Goal: Transaction & Acquisition: Purchase product/service

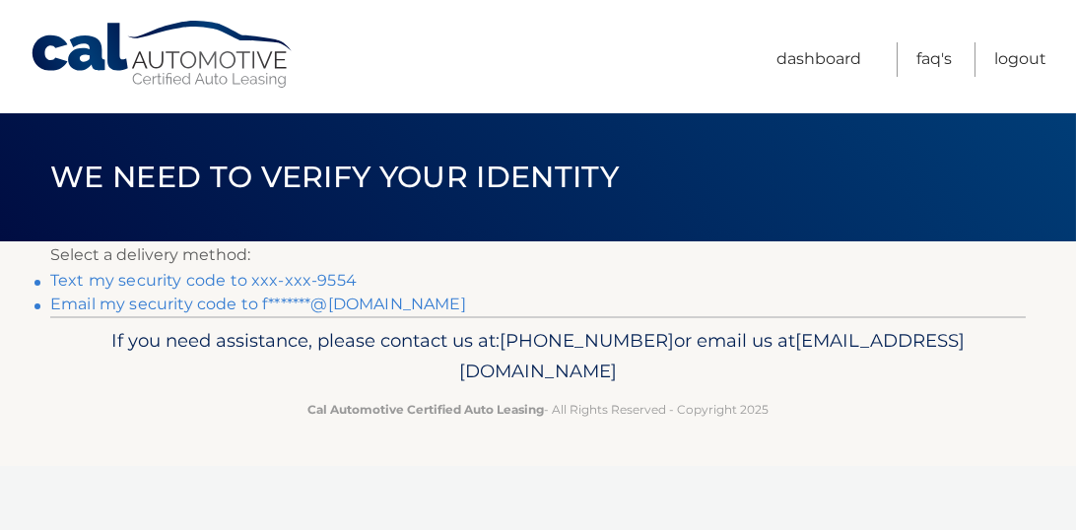
click at [317, 278] on link "Text my security code to xxx-xxx-9554" at bounding box center [203, 280] width 306 height 19
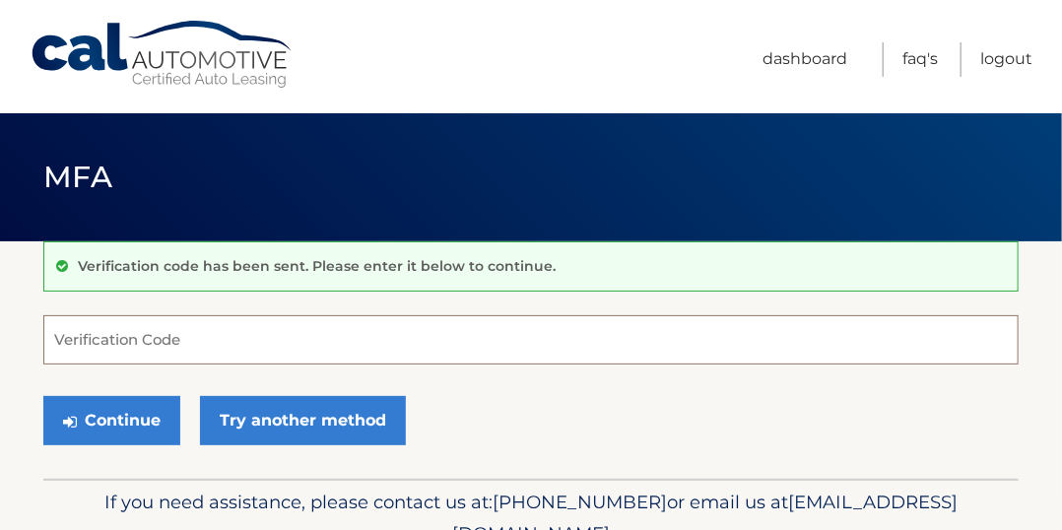
click at [297, 331] on input "Verification Code" at bounding box center [530, 339] width 975 height 49
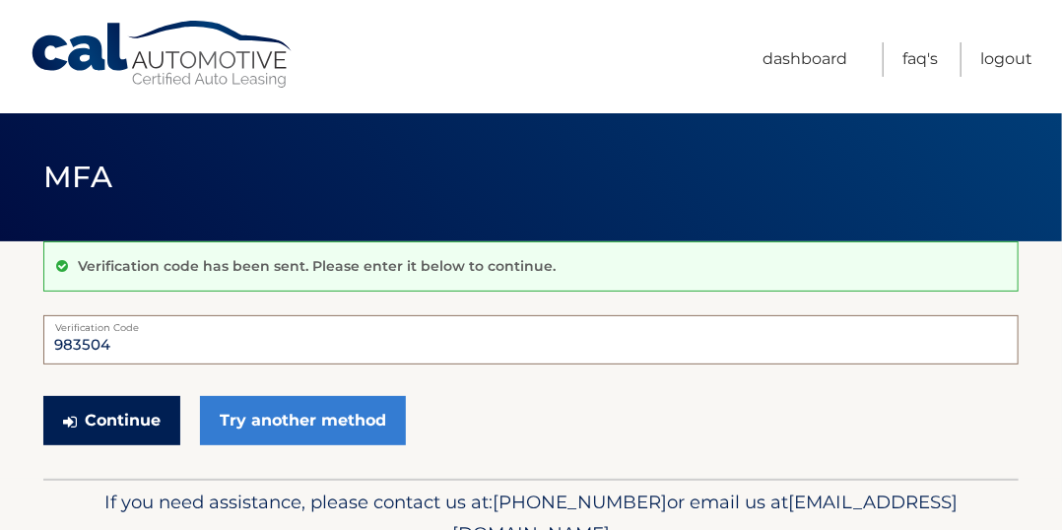
type input "983504"
click at [133, 416] on button "Continue" at bounding box center [111, 420] width 137 height 49
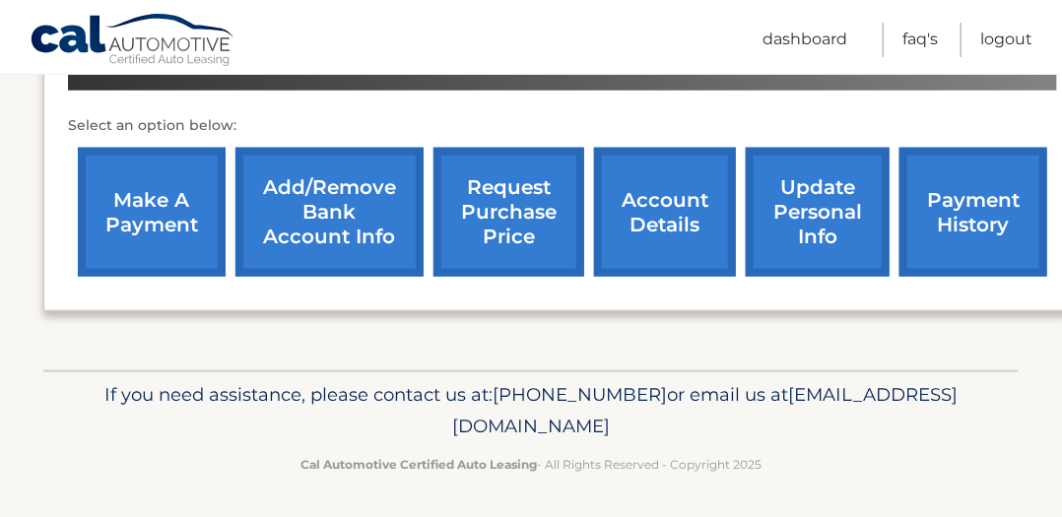
scroll to position [495, 0]
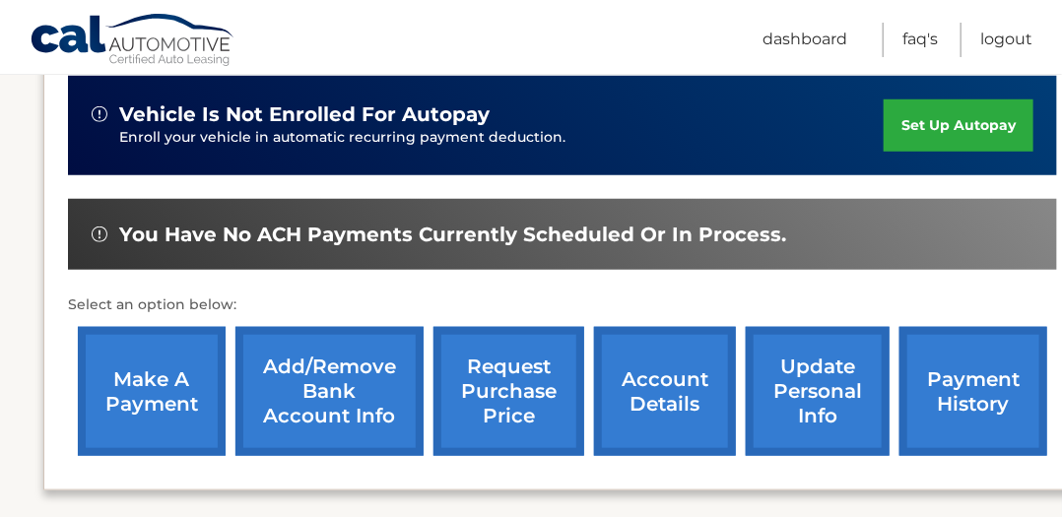
click at [151, 383] on link "make a payment" at bounding box center [152, 391] width 148 height 129
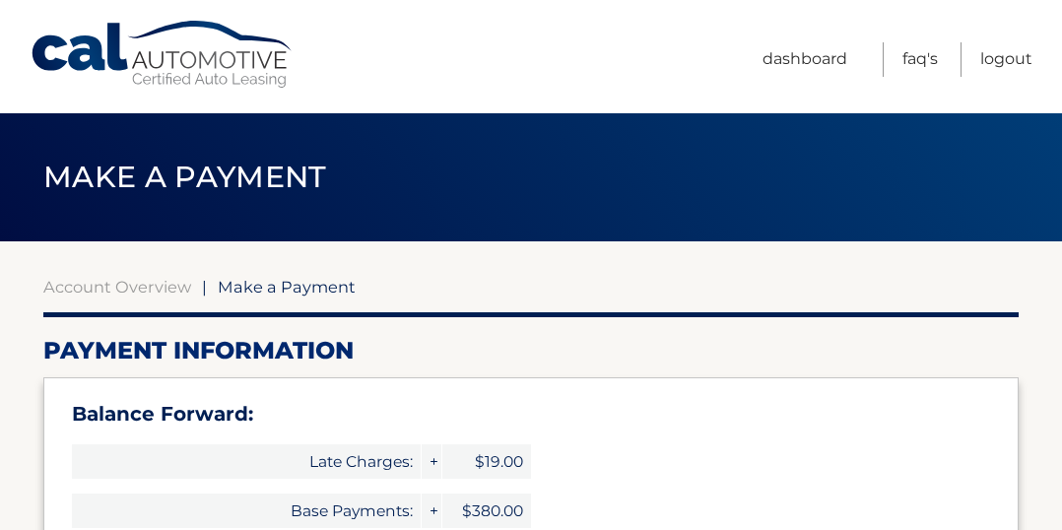
select select "OTZmOTNlYWItNGEwZS00MWE0LWIxMTQtZDZjZTEwZGQxOGE1"
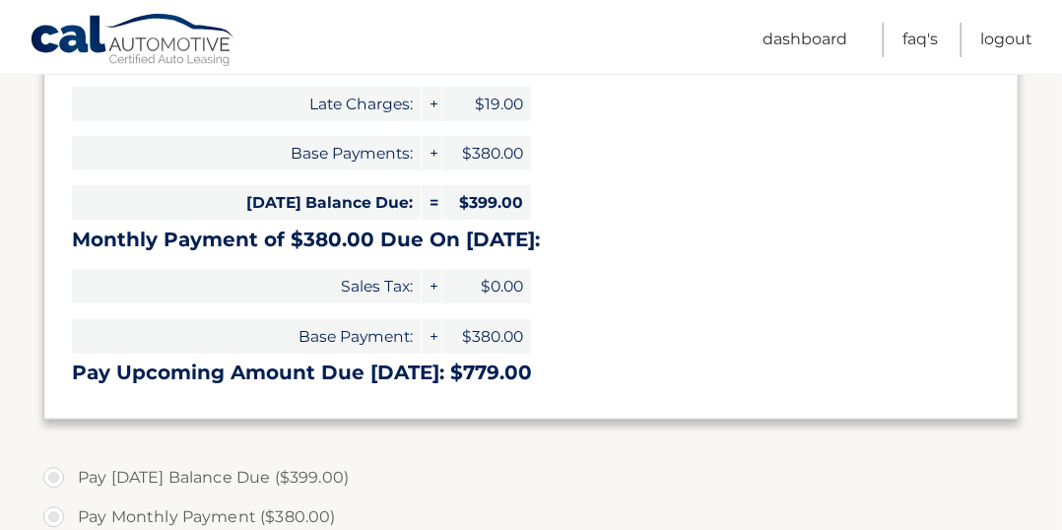
scroll to position [537, 0]
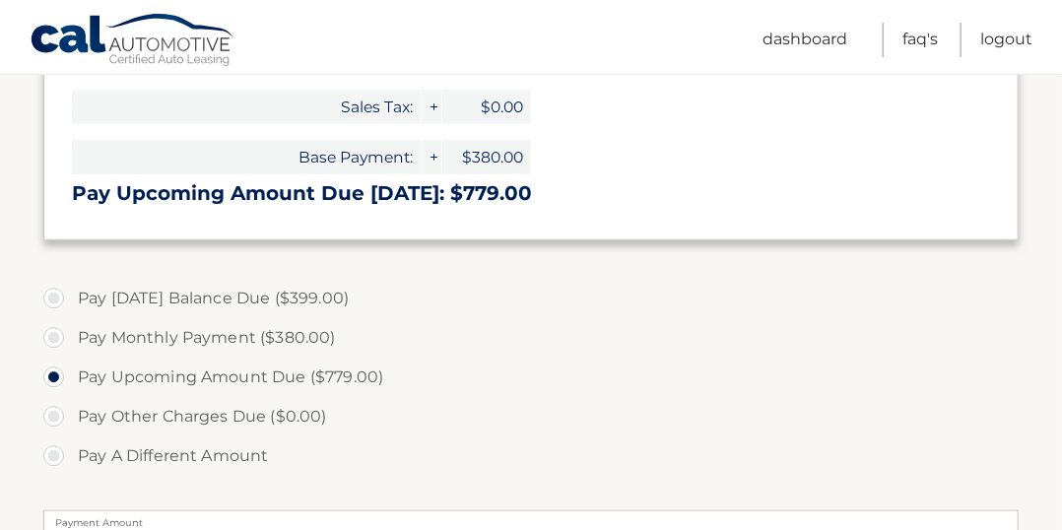
click at [59, 338] on label "Pay Monthly Payment ($380.00)" at bounding box center [530, 337] width 975 height 39
click at [59, 338] on input "Pay Monthly Payment ($380.00)" at bounding box center [61, 334] width 20 height 32
radio input "true"
type input "380.00"
click at [54, 295] on label "Pay Today's Balance Due ($399.00)" at bounding box center [530, 298] width 975 height 39
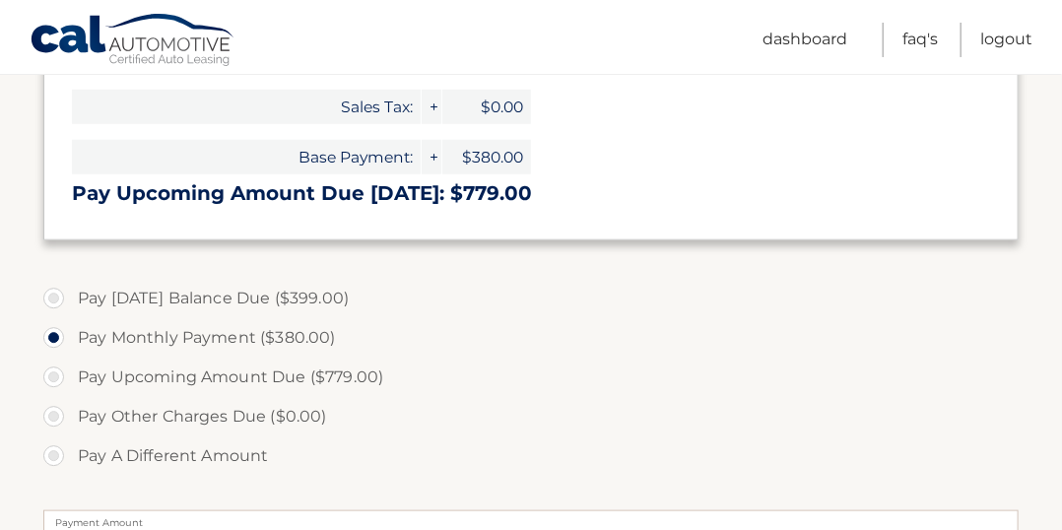
click at [54, 295] on input "Pay Today's Balance Due ($399.00)" at bounding box center [61, 295] width 20 height 32
radio input "true"
type input "399.00"
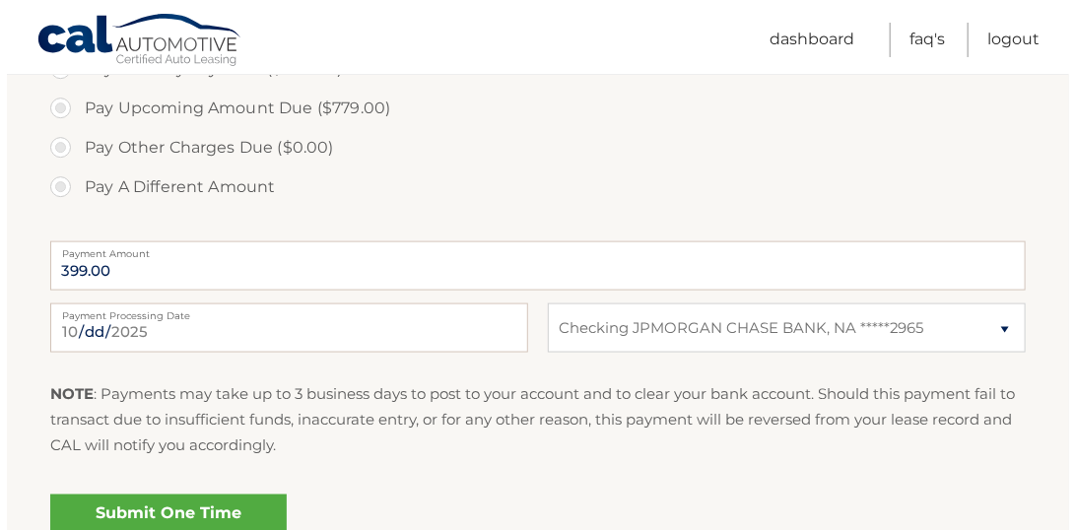
scroll to position [985, 0]
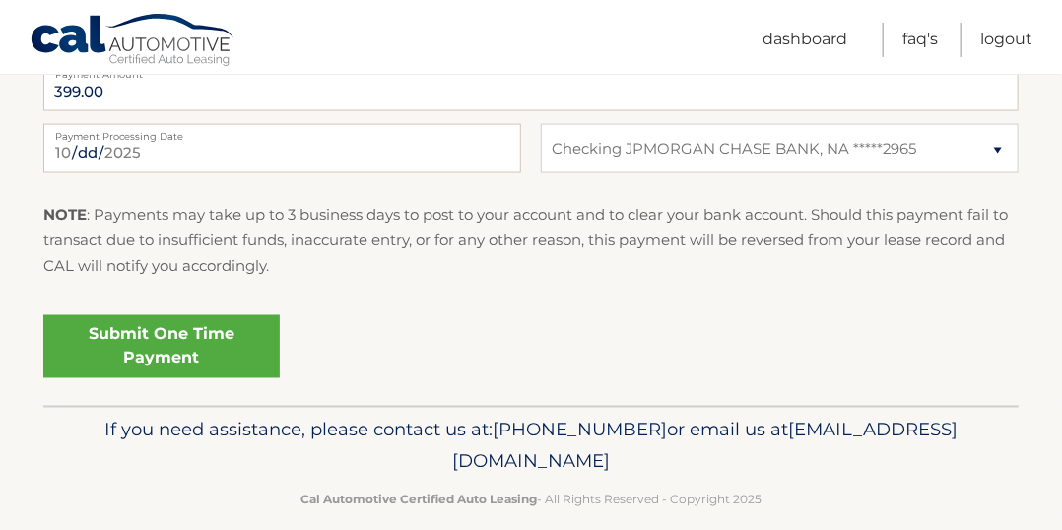
click at [235, 338] on link "Submit One Time Payment" at bounding box center [161, 346] width 236 height 63
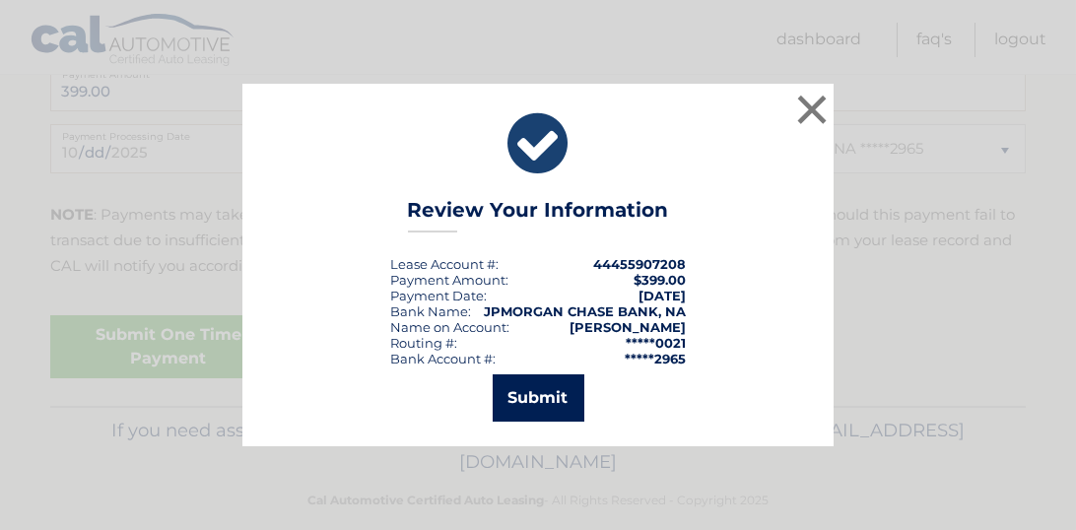
click at [513, 398] on button "Submit" at bounding box center [539, 397] width 92 height 47
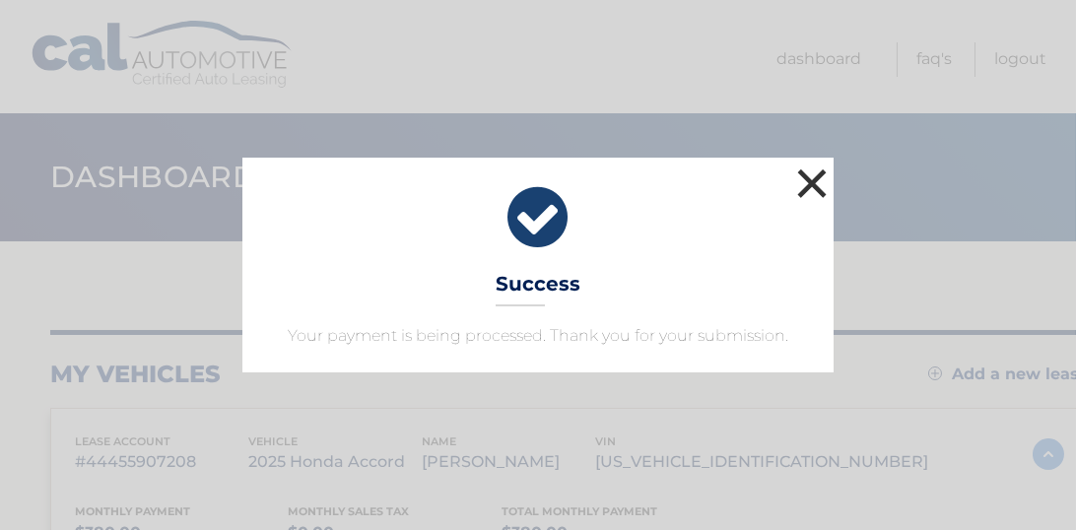
click at [810, 176] on button "×" at bounding box center [811, 183] width 39 height 39
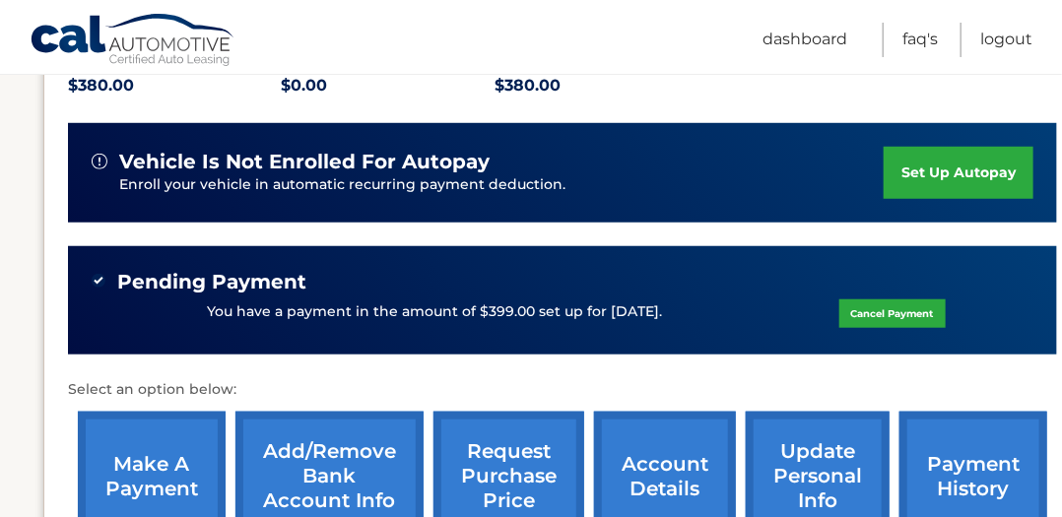
scroll to position [627, 0]
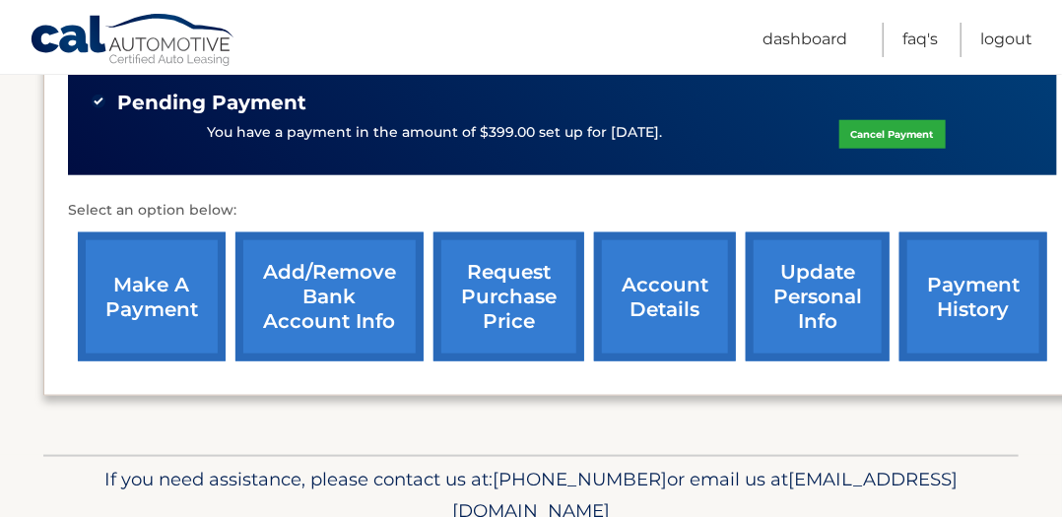
click at [678, 291] on link "account details" at bounding box center [665, 296] width 142 height 129
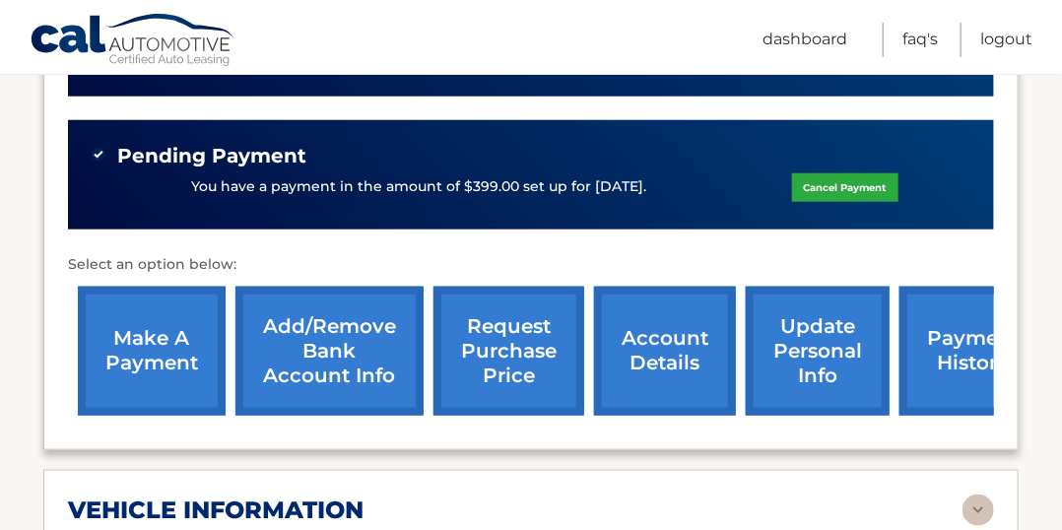
scroll to position [716, 0]
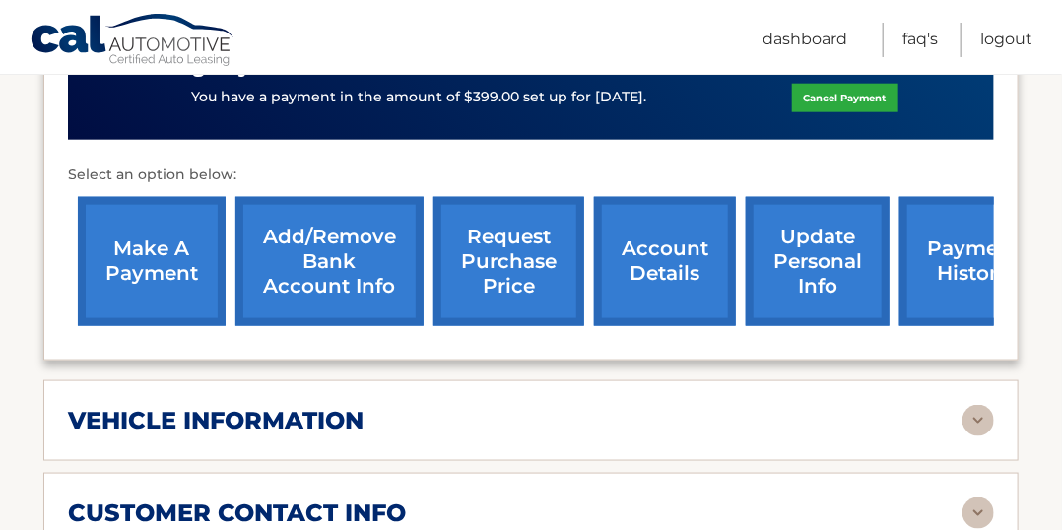
click at [1037, 239] on section "Account Details | #44455907208 Back to Dashboard Manage Your Lease lease accoun…" at bounding box center [531, 437] width 1062 height 1825
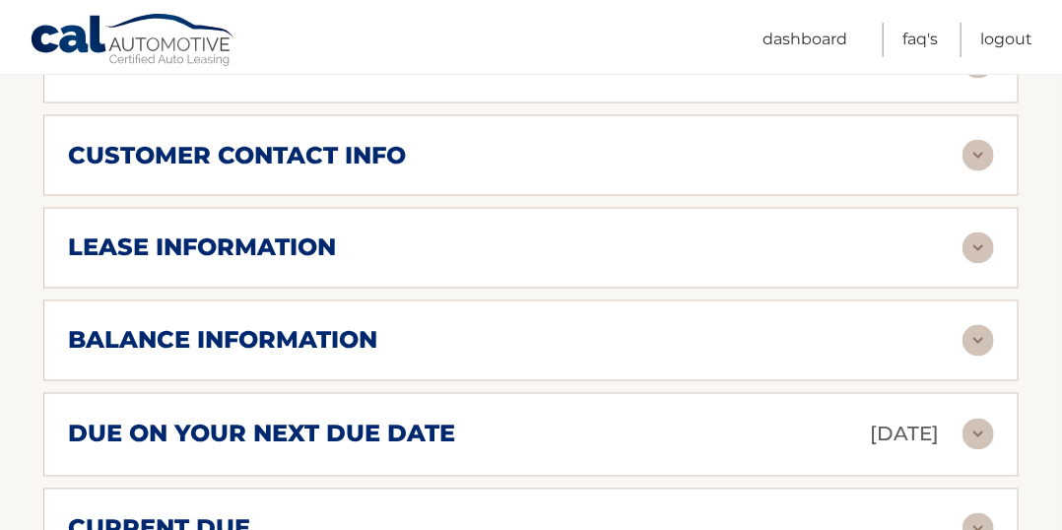
scroll to position [895, 0]
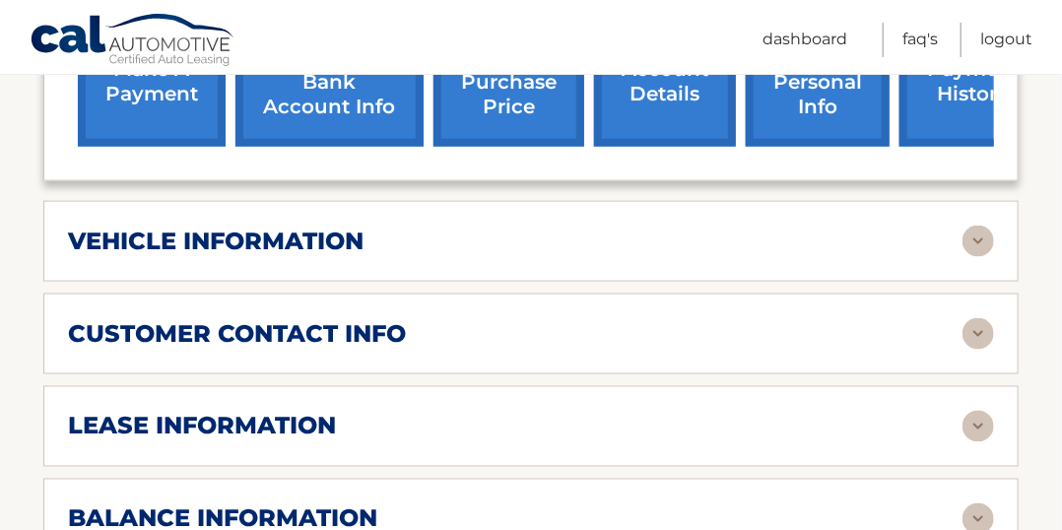
click at [520, 319] on div "customer contact info" at bounding box center [515, 334] width 894 height 30
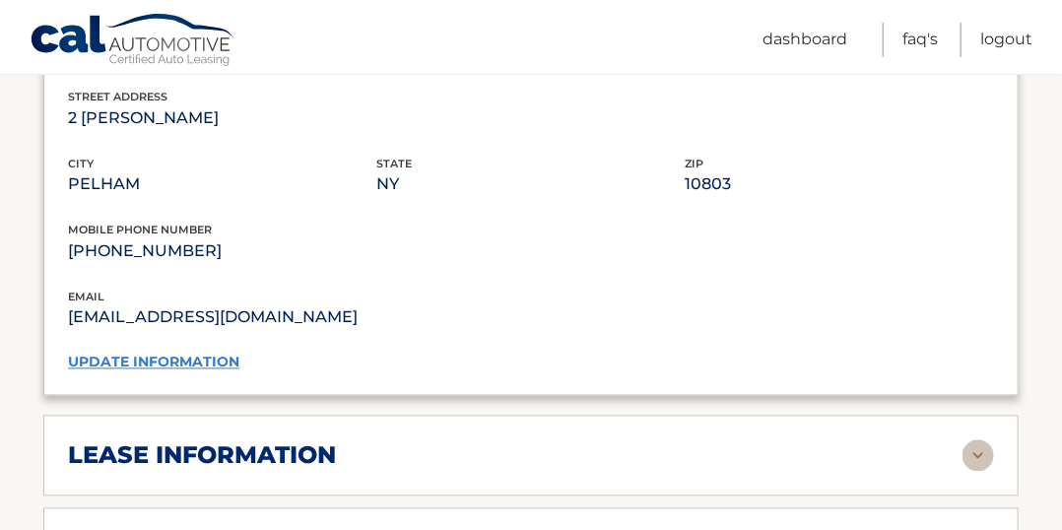
scroll to position [1432, 0]
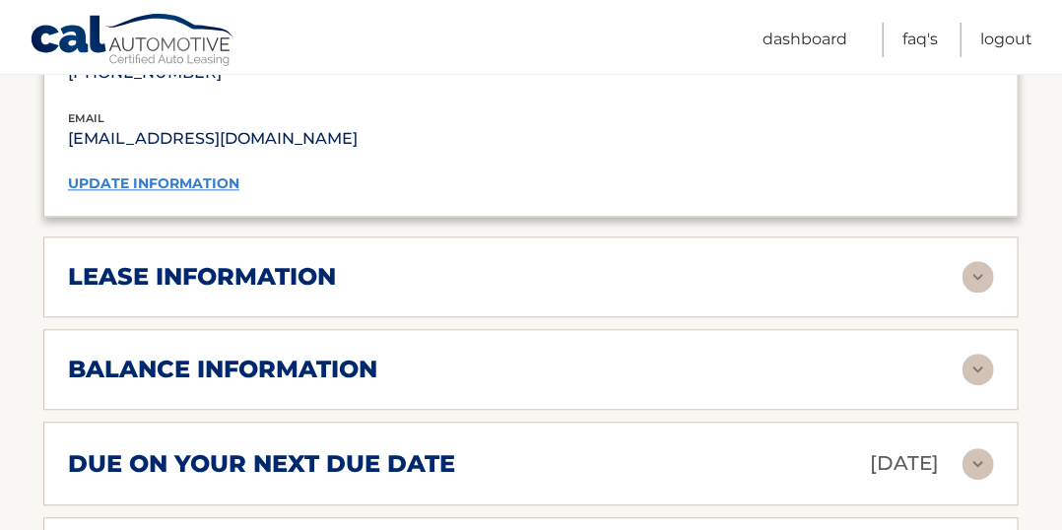
click at [317, 355] on h2 "balance information" at bounding box center [222, 370] width 309 height 30
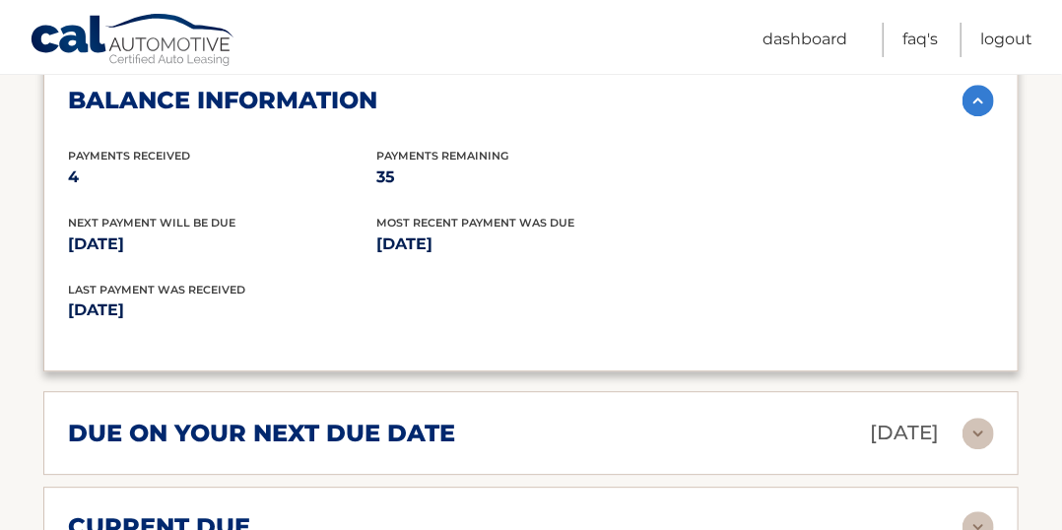
scroll to position [1970, 0]
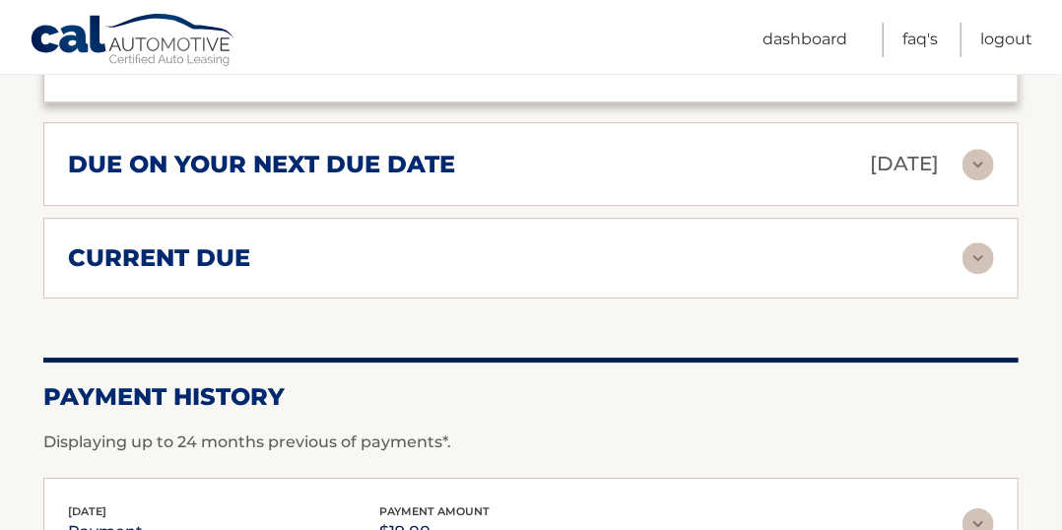
click at [415, 150] on h2 "due on your next due date" at bounding box center [261, 165] width 387 height 30
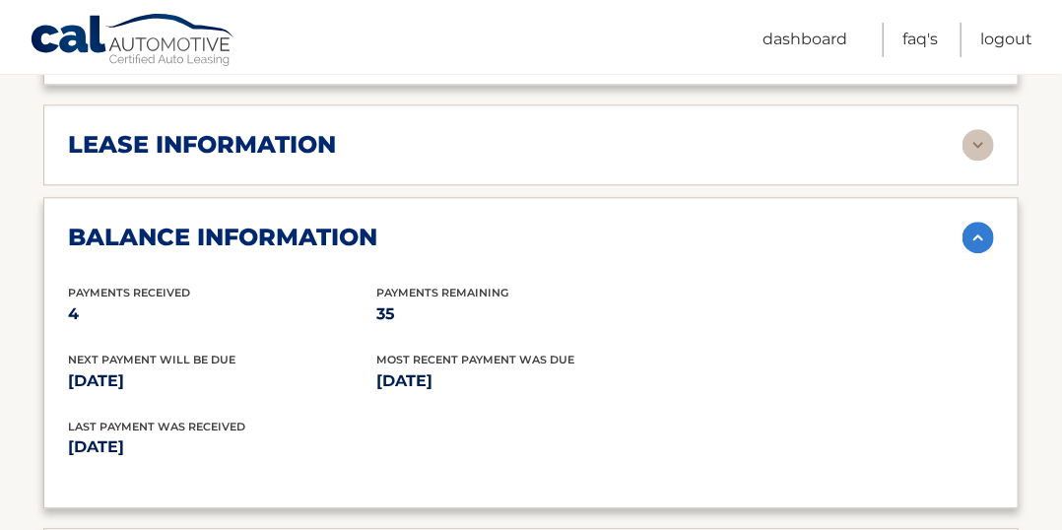
scroll to position [1117, 0]
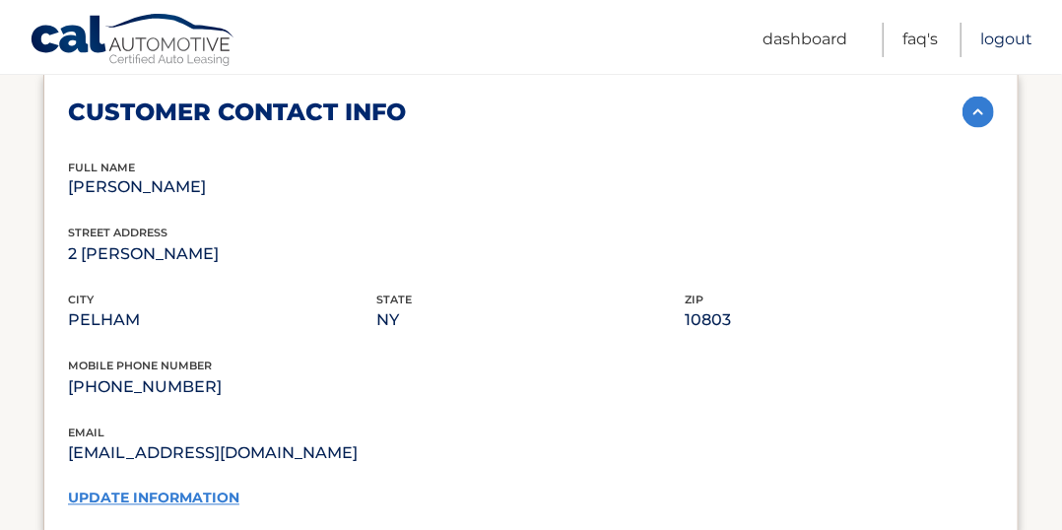
click at [1019, 33] on link "Logout" at bounding box center [1006, 40] width 52 height 34
